Goal: Find specific page/section: Find specific page/section

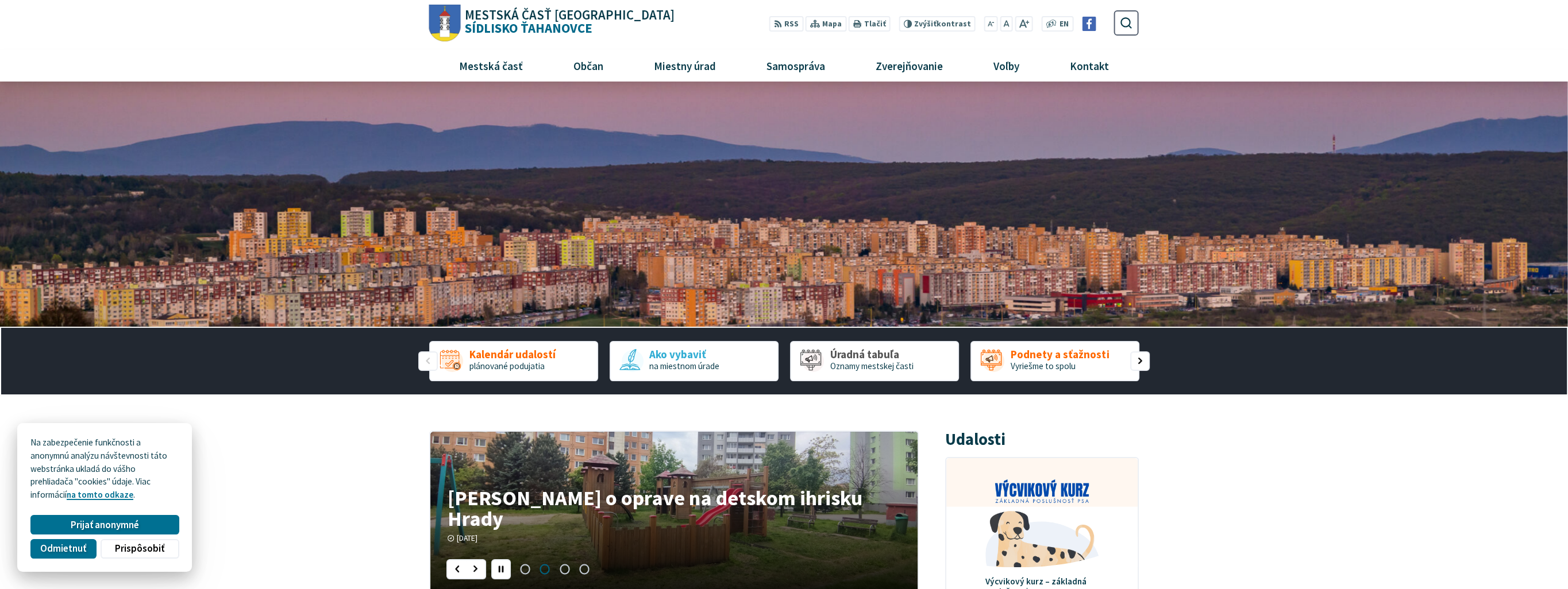
drag, startPoint x: 129, startPoint y: 529, endPoint x: 190, endPoint y: 548, distance: 63.9
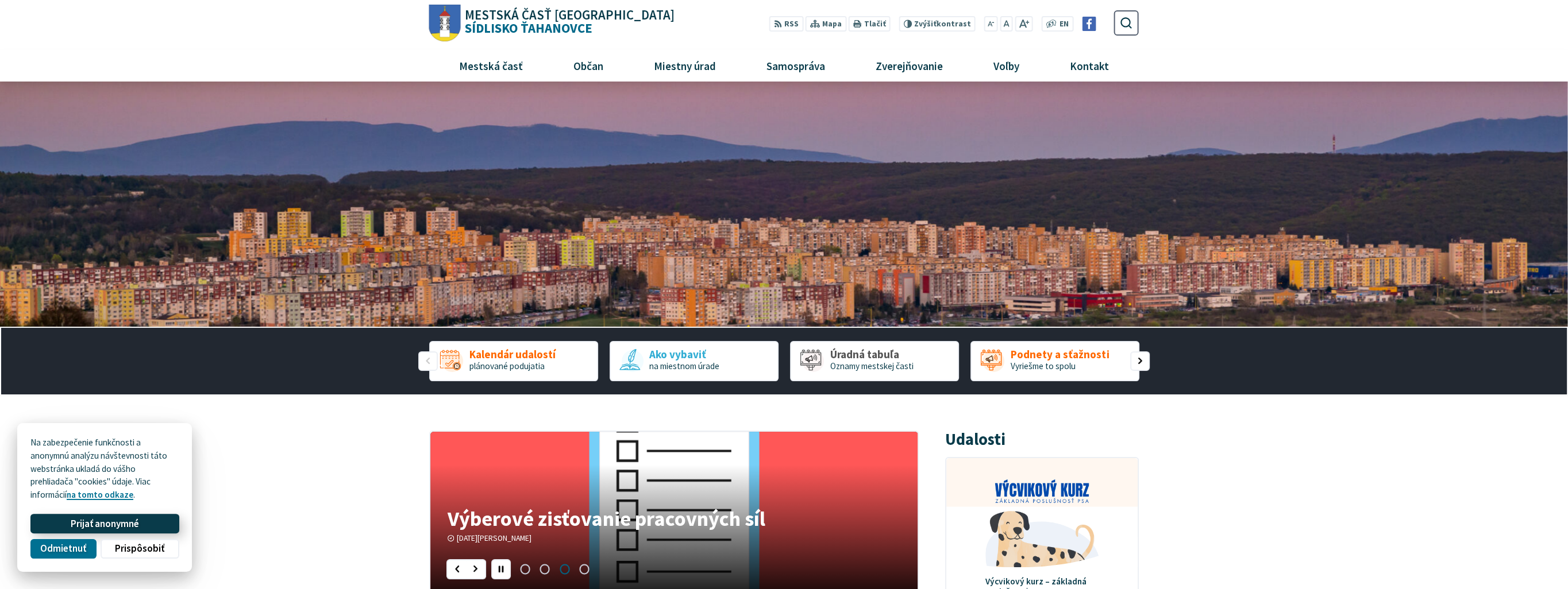
click at [131, 525] on span "Prijať anonymné" at bounding box center [105, 524] width 68 height 12
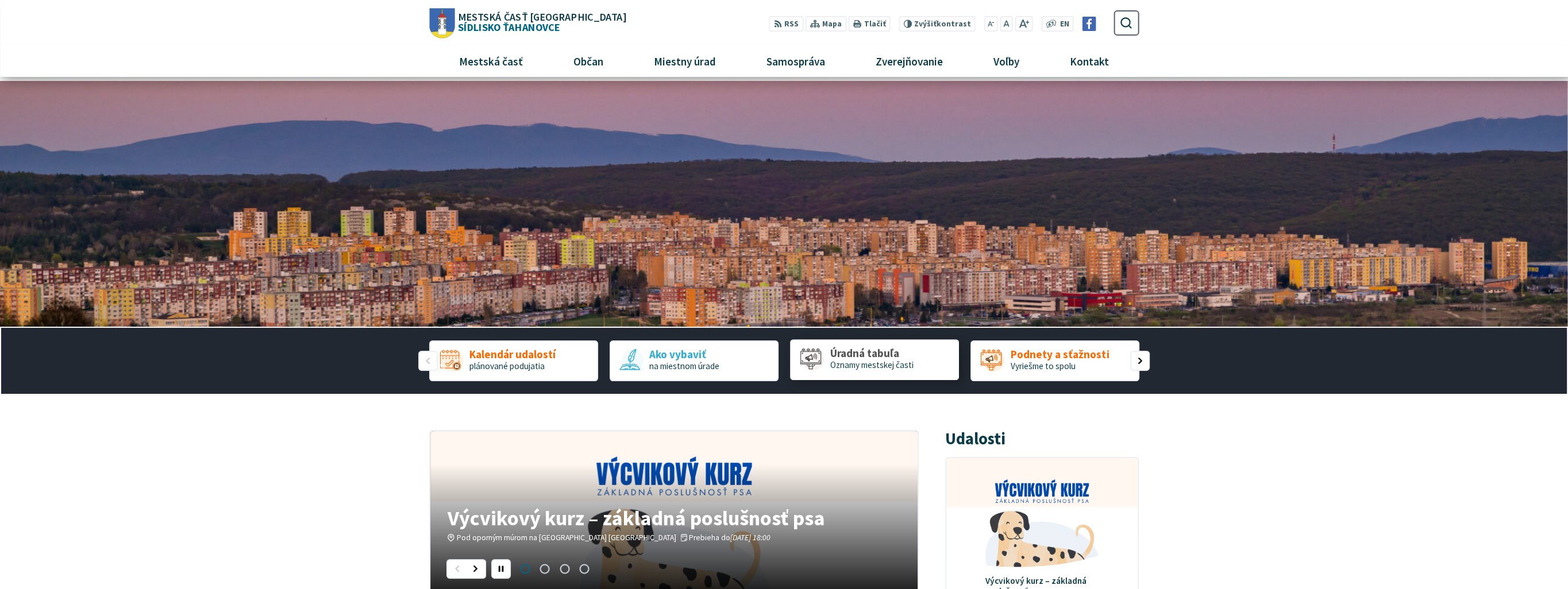
click at [888, 364] on span "Oznamy mestskej časti" at bounding box center [871, 365] width 83 height 11
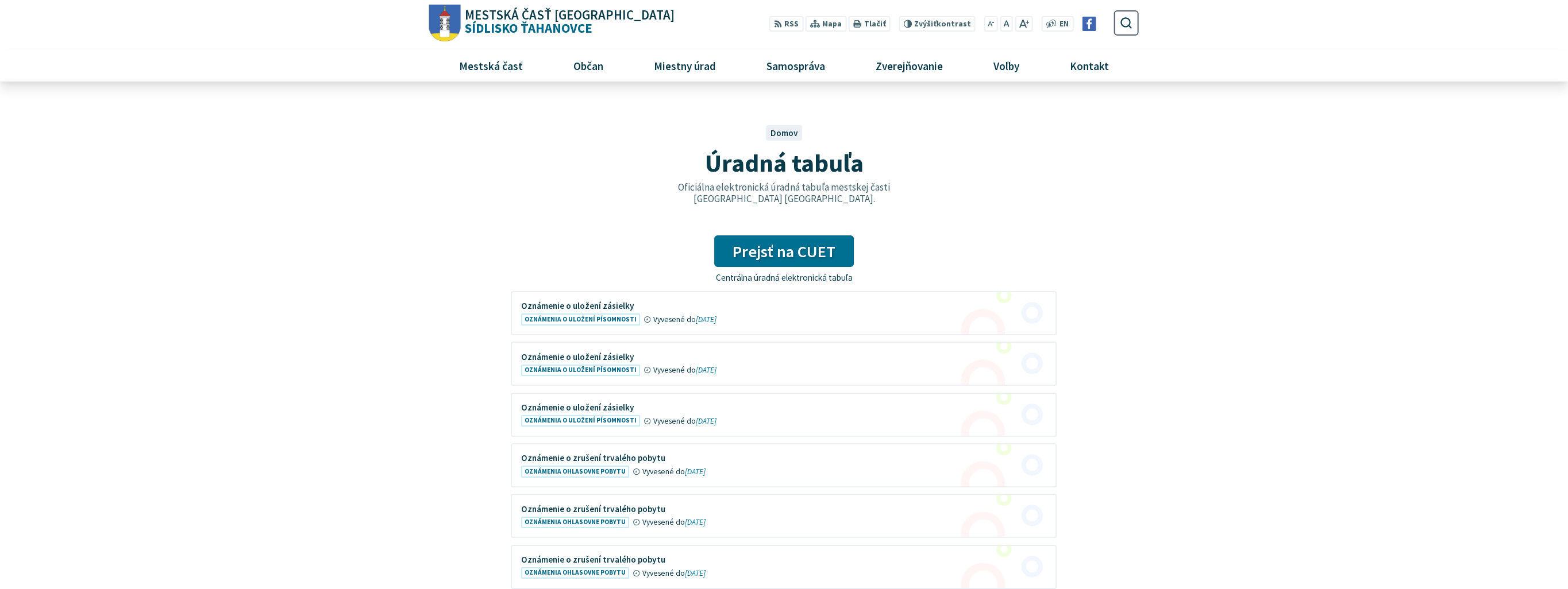
click at [882, 351] on figure at bounding box center [783, 364] width 544 height 42
